Goal: Task Accomplishment & Management: Manage account settings

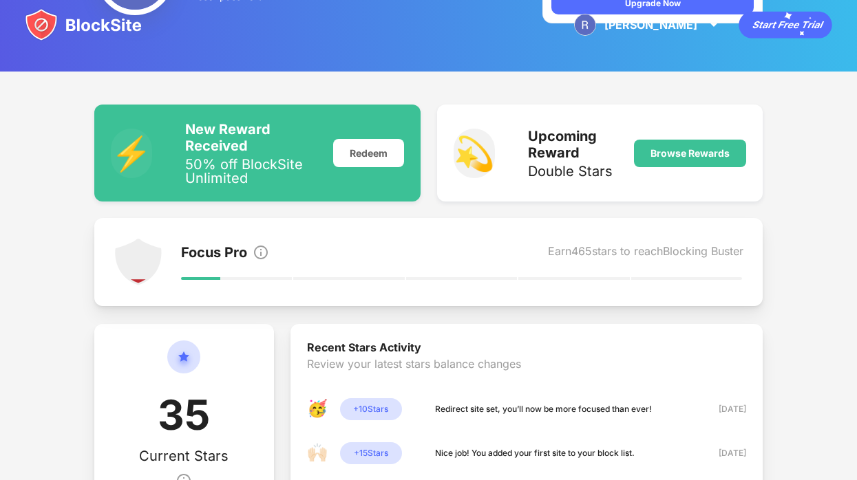
scroll to position [332, 0]
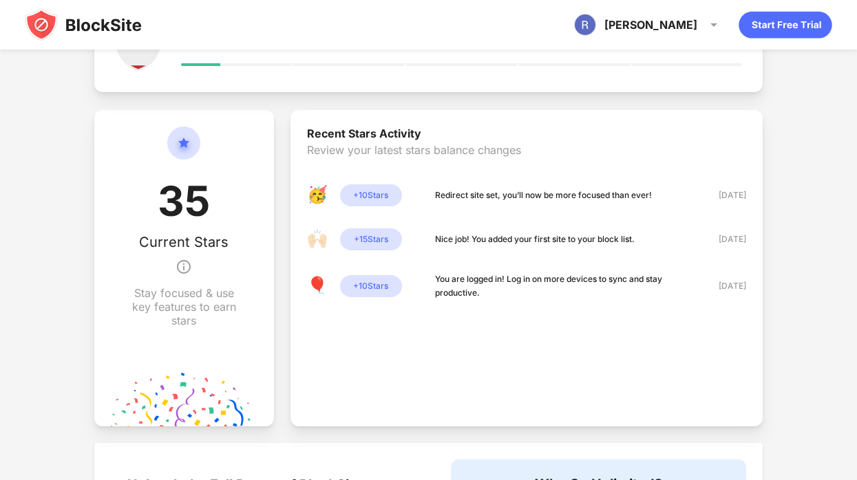
click at [129, 21] on img at bounding box center [83, 24] width 117 height 33
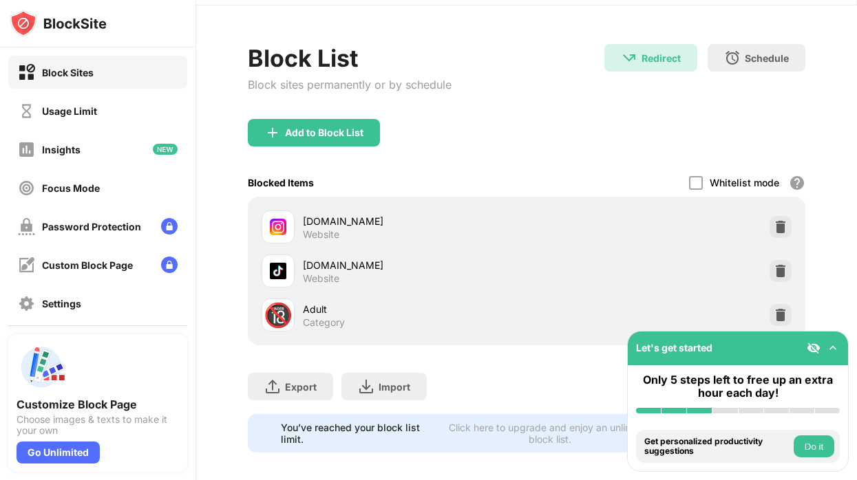
scroll to position [47, 0]
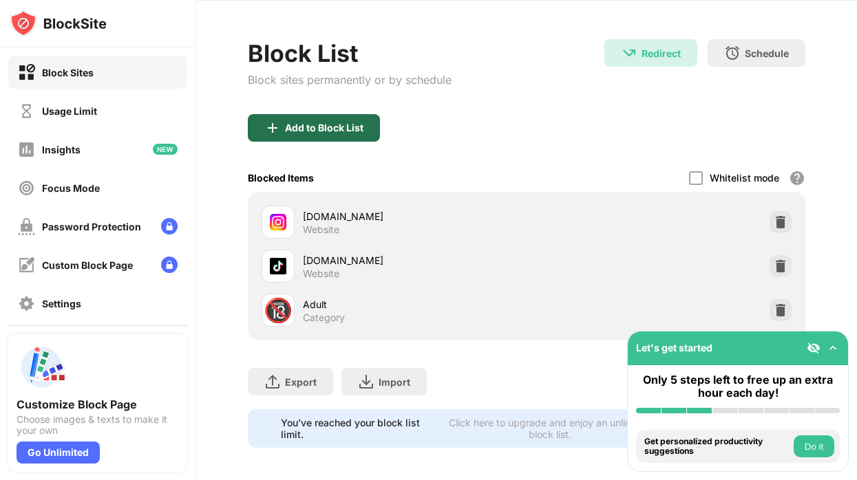
click at [344, 126] on div "Add to Block List" at bounding box center [324, 127] width 78 height 11
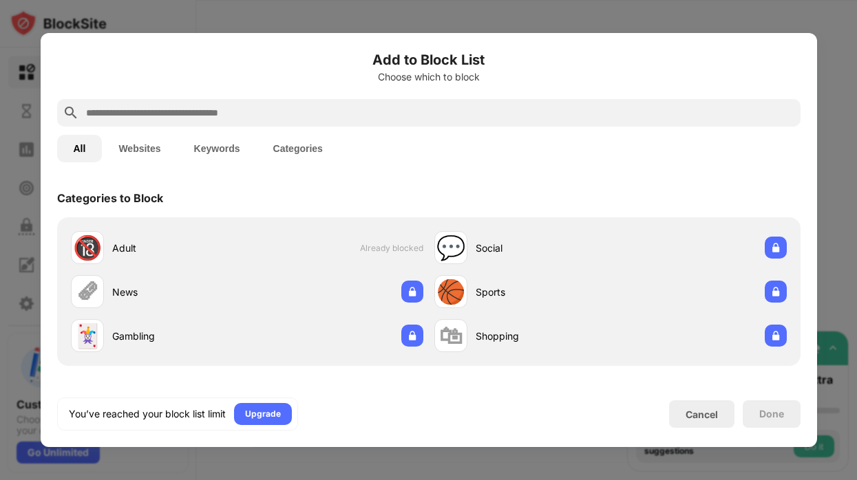
click at [325, 122] on div at bounding box center [428, 113] width 743 height 28
click at [285, 119] on input "text" at bounding box center [440, 113] width 710 height 17
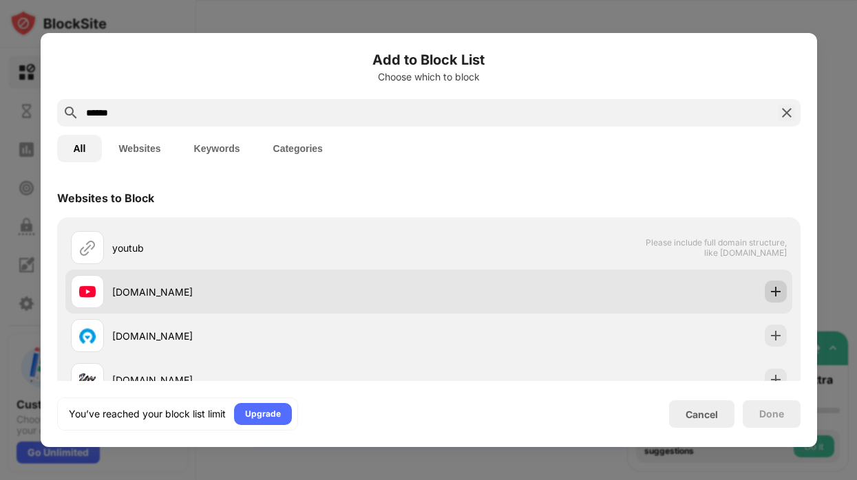
type input "******"
click at [772, 291] on img at bounding box center [775, 292] width 14 height 14
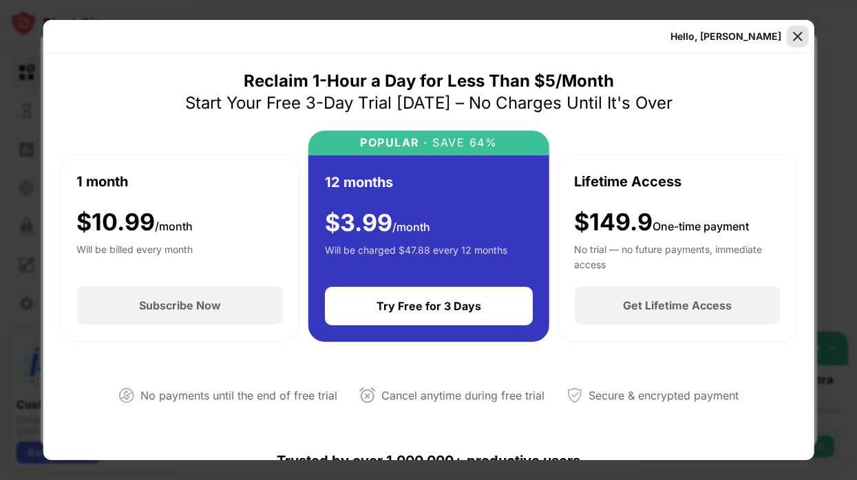
click at [795, 34] on img at bounding box center [797, 37] width 14 height 14
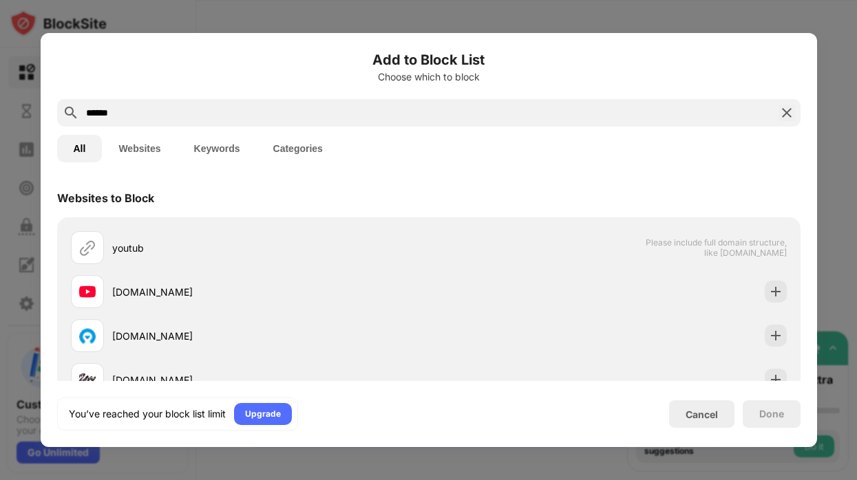
click at [788, 116] on img at bounding box center [786, 113] width 17 height 17
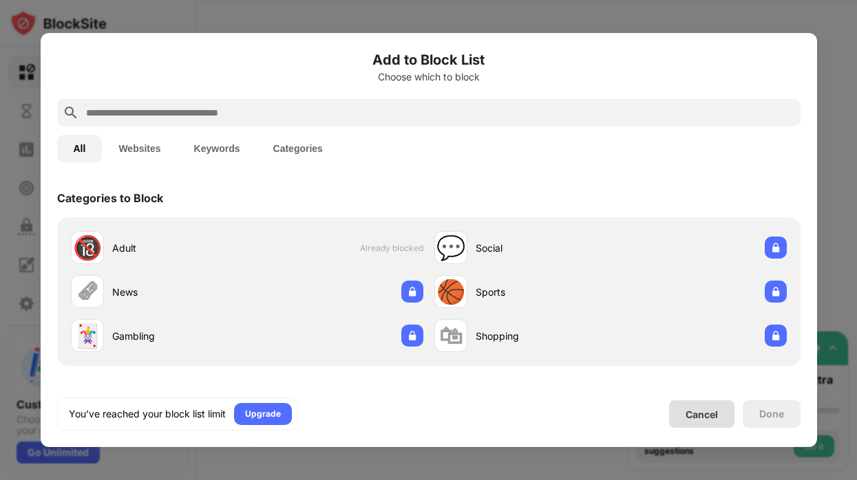
click at [700, 417] on div "Cancel" at bounding box center [701, 415] width 32 height 12
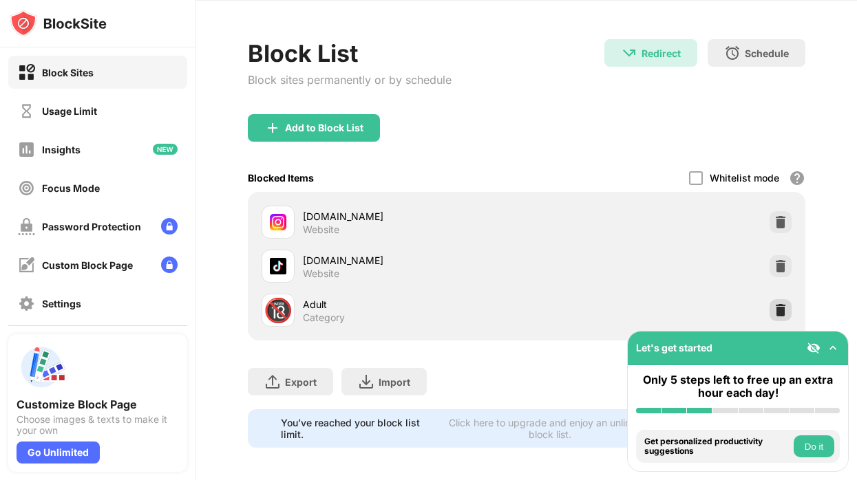
click at [775, 310] on img at bounding box center [780, 310] width 14 height 14
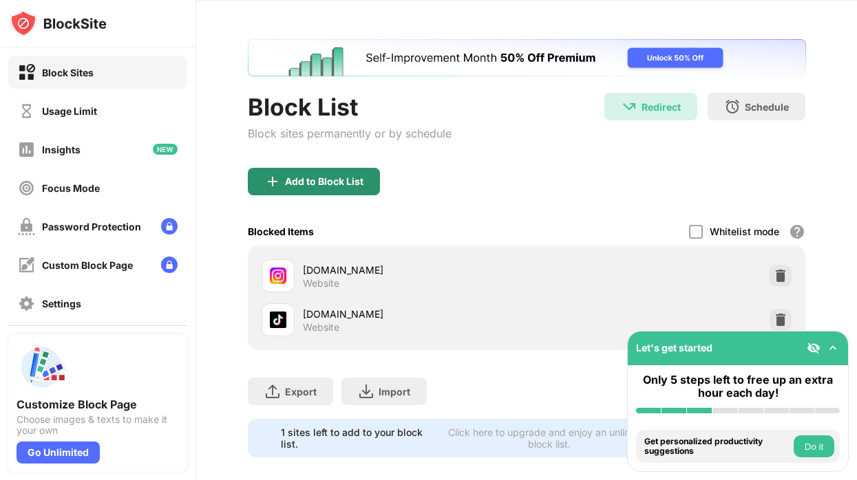
click at [344, 182] on div "Add to Block List" at bounding box center [324, 181] width 78 height 11
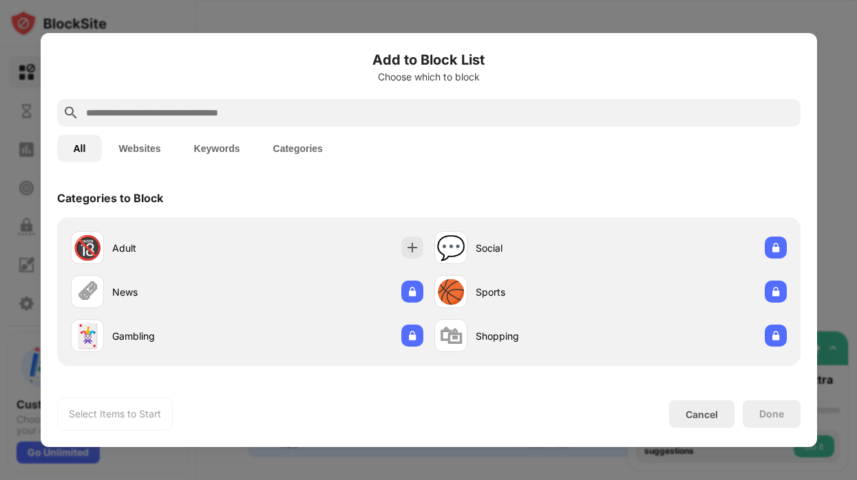
click at [335, 114] on input "text" at bounding box center [440, 113] width 710 height 17
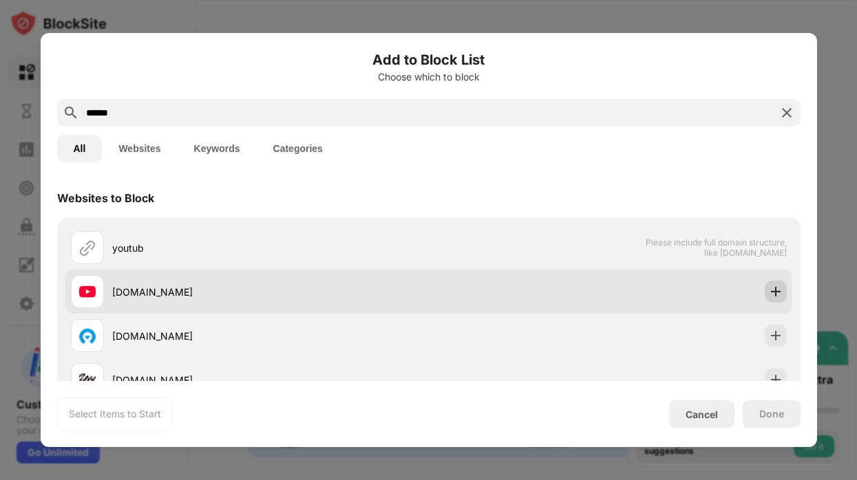
type input "******"
click at [770, 292] on img at bounding box center [775, 292] width 14 height 14
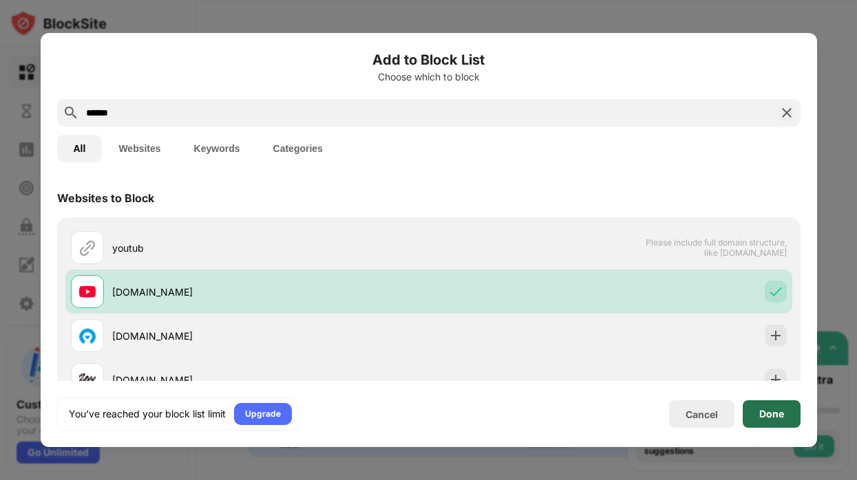
click at [782, 409] on div "Done" at bounding box center [771, 414] width 25 height 11
